Goal: Find specific page/section: Find specific page/section

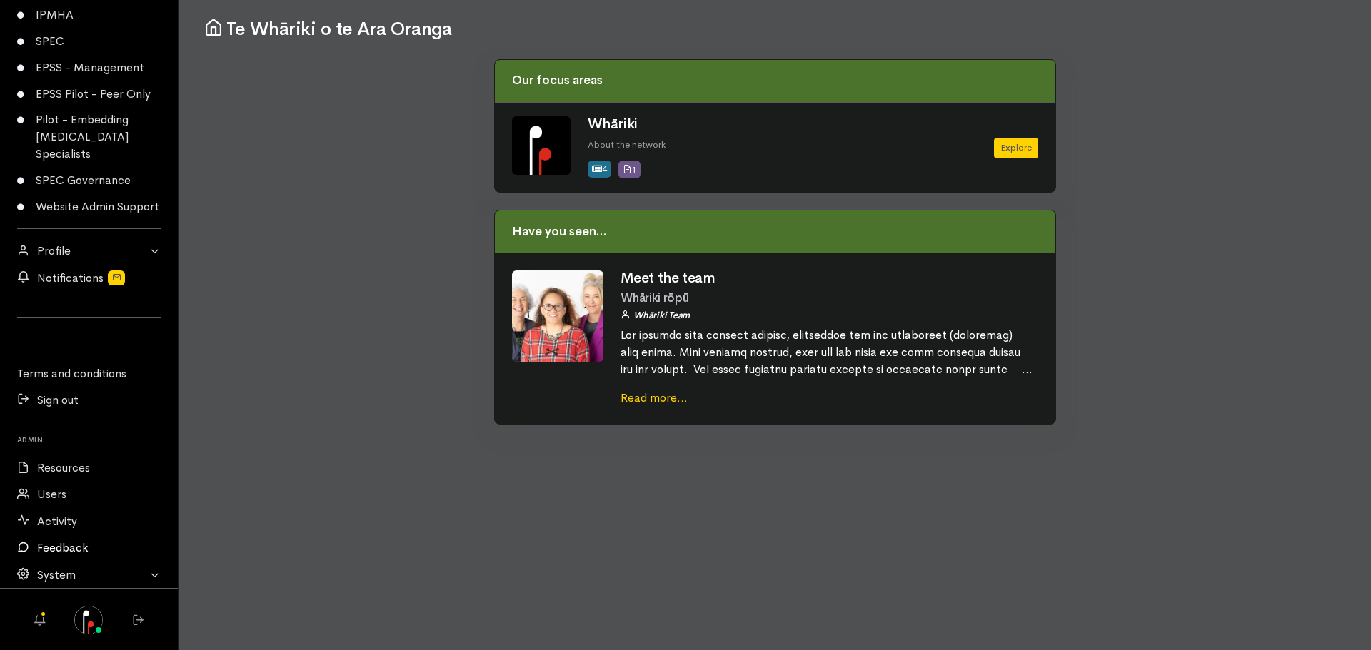
scroll to position [200, 0]
click at [59, 491] on link "Users" at bounding box center [89, 494] width 178 height 26
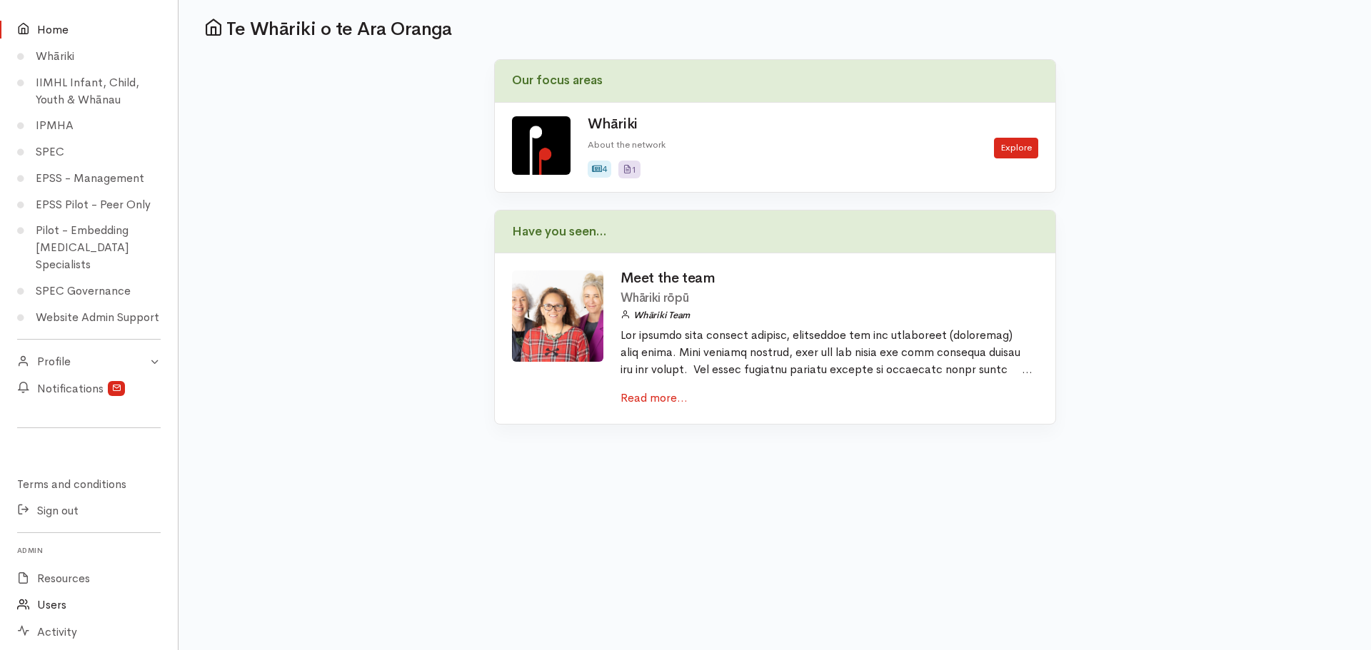
scroll to position [129, 0]
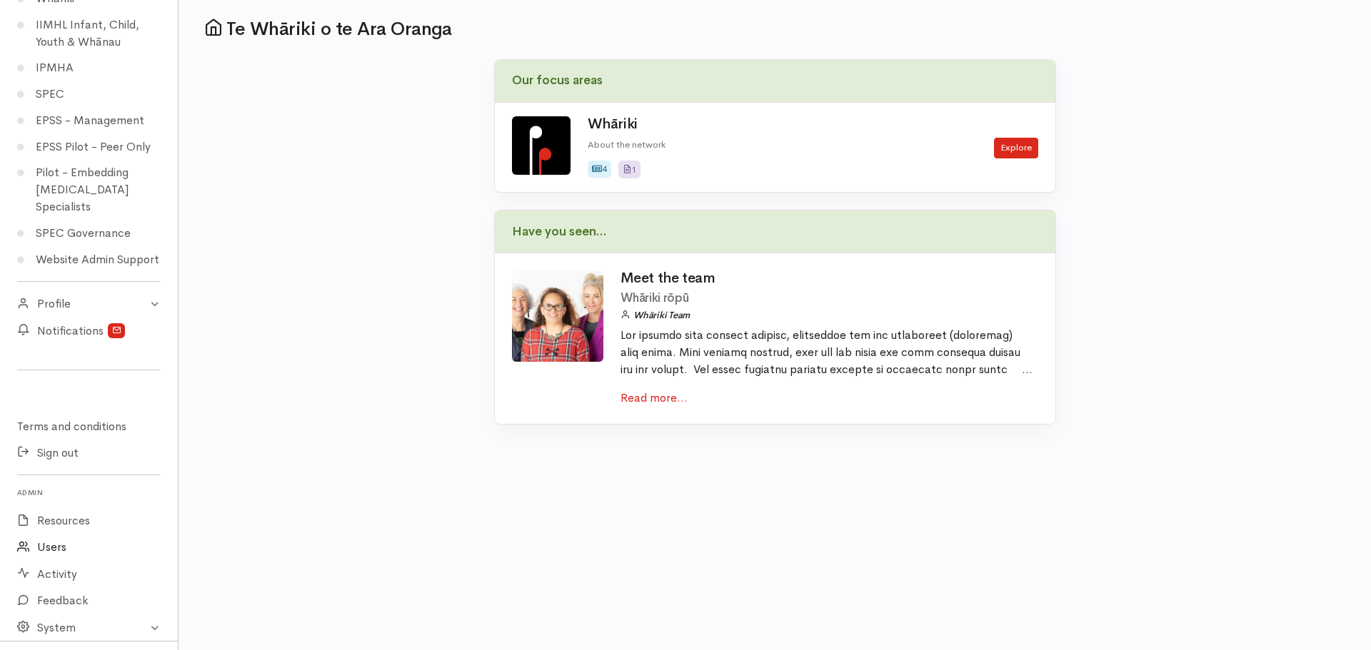
click at [54, 561] on link "Users" at bounding box center [89, 548] width 178 height 26
